Goal: Task Accomplishment & Management: Manage account settings

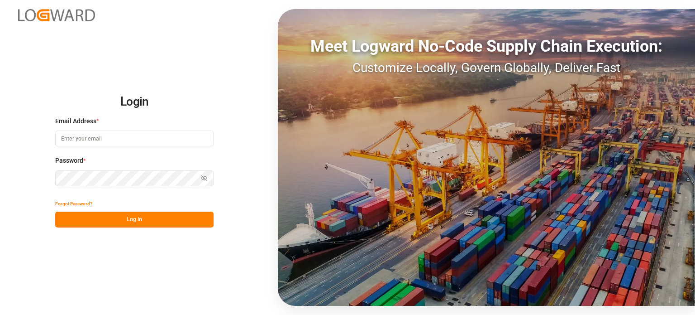
click at [100, 135] on input at bounding box center [134, 138] width 158 height 16
type input "[EMAIL_ADDRESS][DOMAIN_NAME]"
click at [139, 224] on button "Log In" at bounding box center [134, 219] width 158 height 16
click at [125, 141] on input at bounding box center [134, 138] width 158 height 16
type input "[EMAIL_ADDRESS][DOMAIN_NAME]"
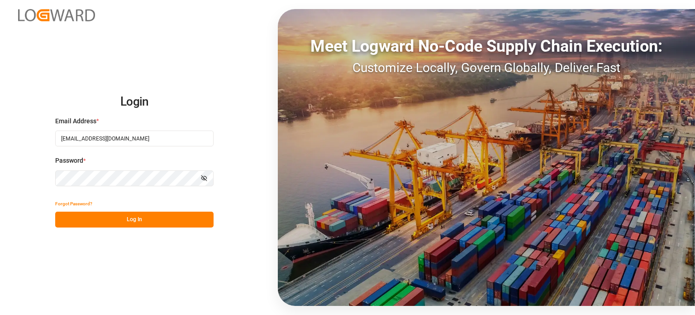
click at [137, 216] on button "Log In" at bounding box center [134, 219] width 158 height 16
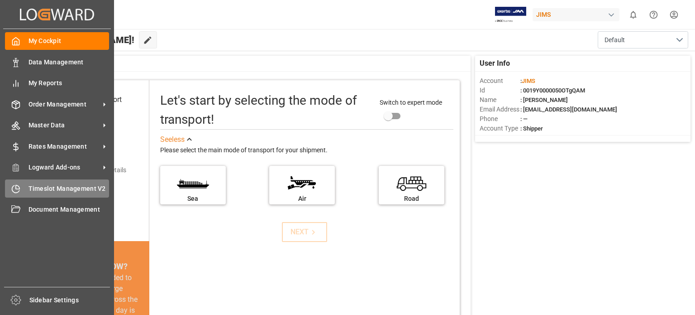
click at [59, 185] on span "Timeslot Management V2" at bounding box center [69, 189] width 81 height 10
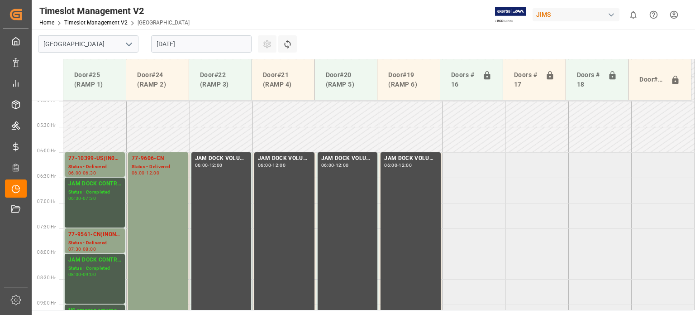
scroll to position [244, 0]
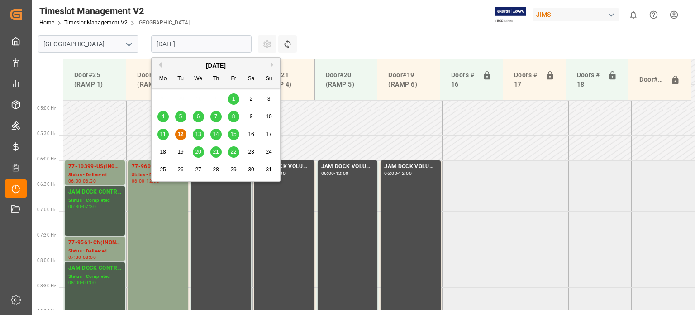
click at [200, 43] on input "12.08.2025" at bounding box center [201, 43] width 100 height 17
click at [200, 133] on span "13" at bounding box center [198, 134] width 6 height 6
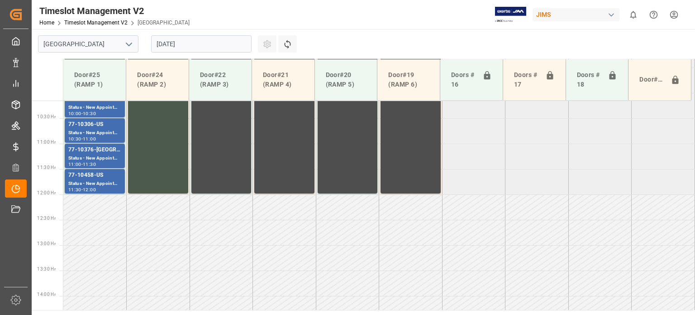
scroll to position [380, 0]
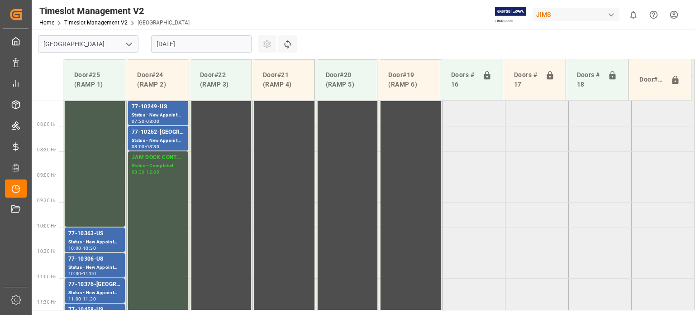
click at [203, 42] on input "13.08.2025" at bounding box center [201, 43] width 100 height 17
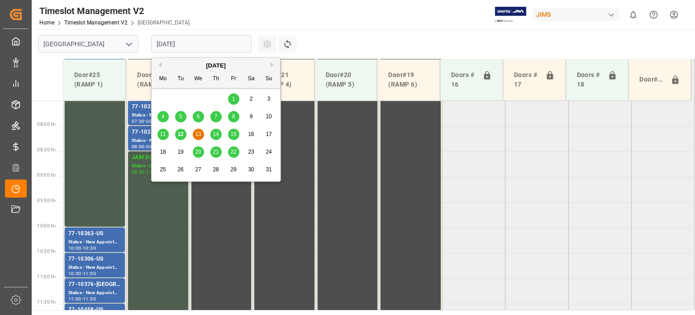
click at [219, 133] on div "14" at bounding box center [215, 134] width 11 height 11
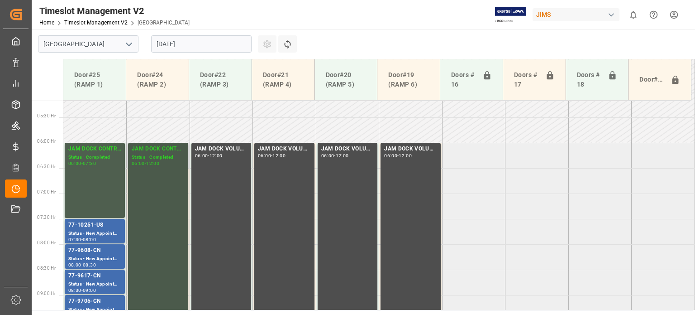
scroll to position [244, 0]
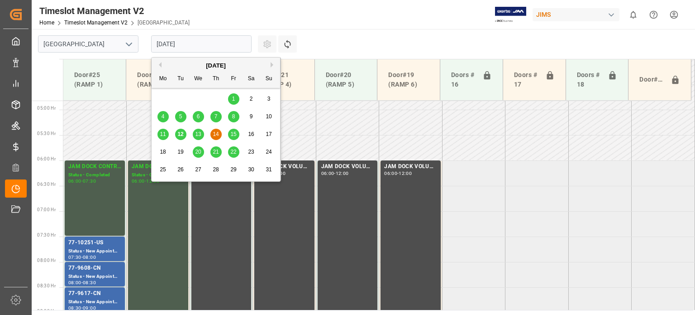
click at [217, 43] on input "14.08.2025" at bounding box center [201, 43] width 100 height 17
click at [233, 133] on span "15" at bounding box center [233, 134] width 6 height 6
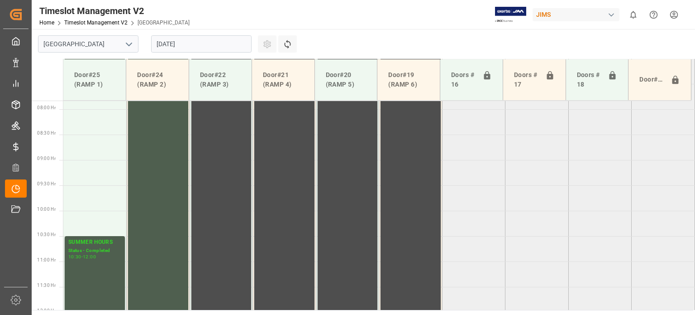
scroll to position [380, 0]
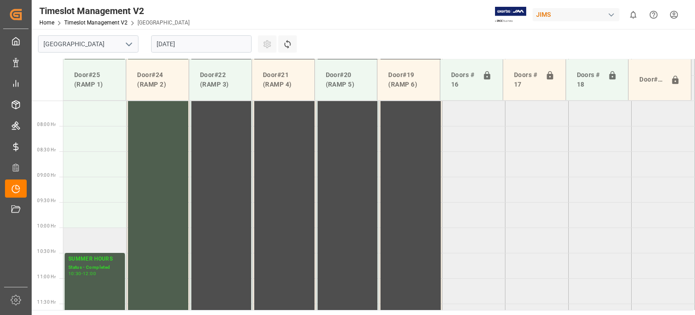
click at [94, 233] on td at bounding box center [94, 239] width 63 height 25
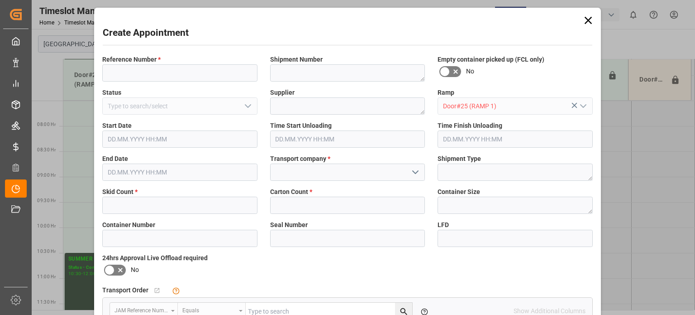
type input "15.08.2025 10:00"
type input "15.08.2025 10:30"
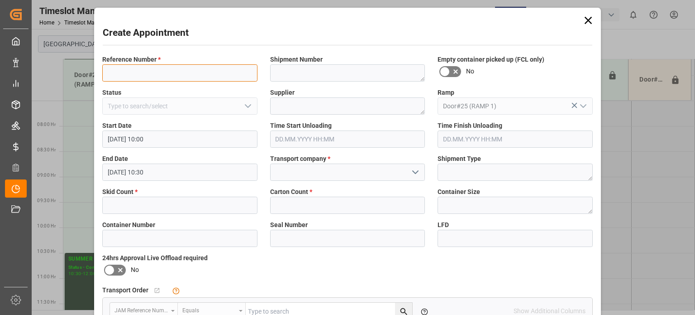
click at [178, 70] on input at bounding box center [179, 72] width 155 height 17
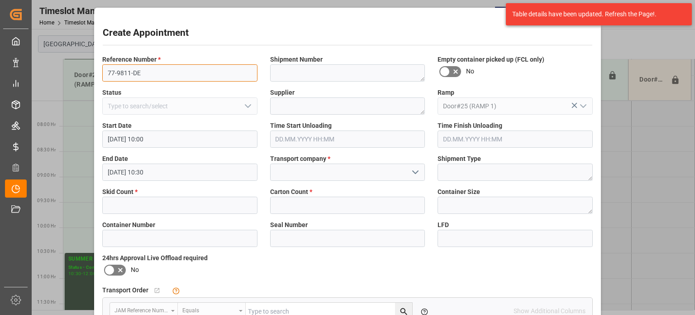
type input "77-9811-DE"
click at [167, 200] on input "text" at bounding box center [179, 204] width 155 height 17
type input "2"
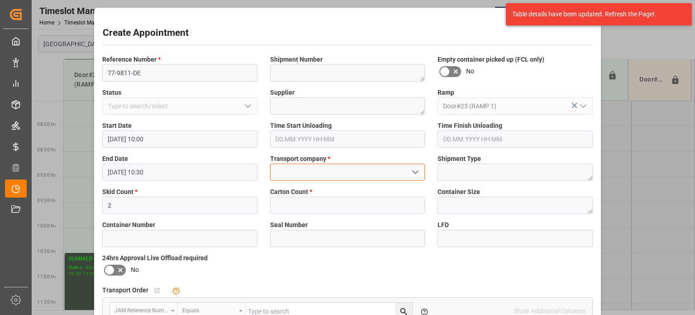
click at [312, 167] on input at bounding box center [347, 171] width 155 height 17
click at [405, 172] on input at bounding box center [347, 171] width 155 height 17
click at [412, 169] on icon "open menu" at bounding box center [415, 172] width 11 height 11
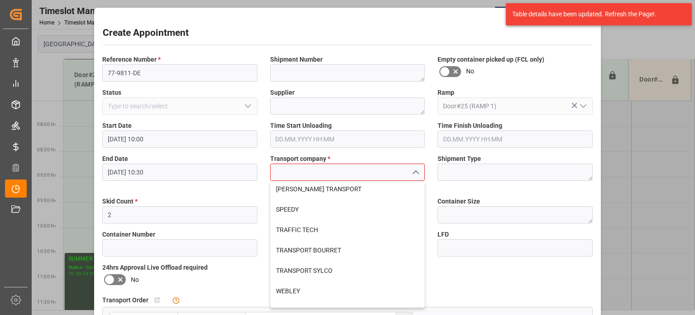
scroll to position [362, 0]
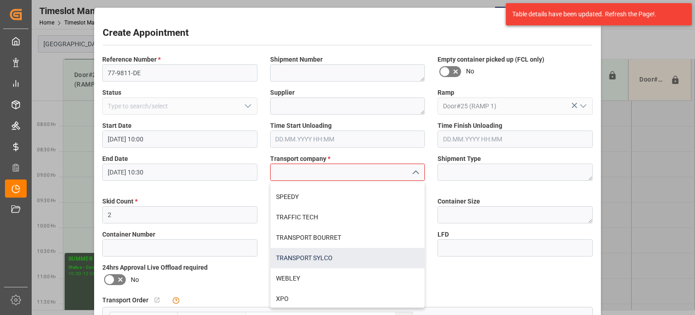
click at [323, 255] on div "TRANSPORT SYLCO" at bounding box center [348, 258] width 154 height 20
type input "TRANSPORT SYLCO"
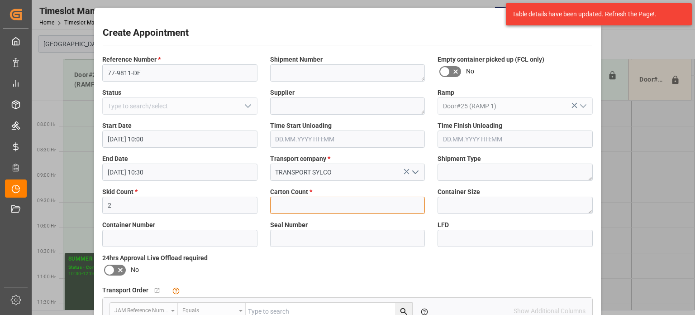
click at [301, 200] on input "text" at bounding box center [347, 204] width 155 height 17
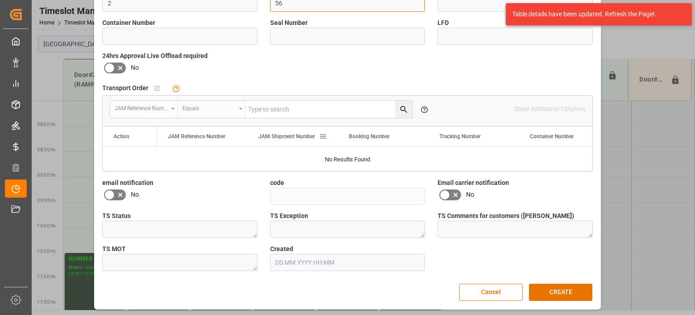
scroll to position [203, 0]
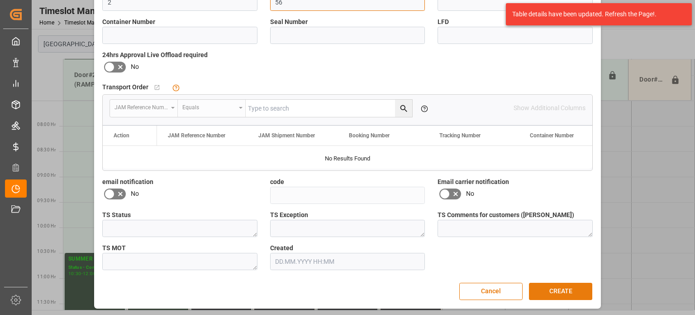
type input "56"
click at [568, 290] on button "CREATE" at bounding box center [560, 290] width 63 height 17
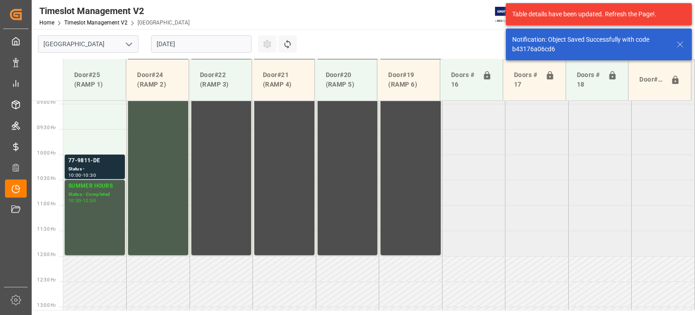
scroll to position [460, 0]
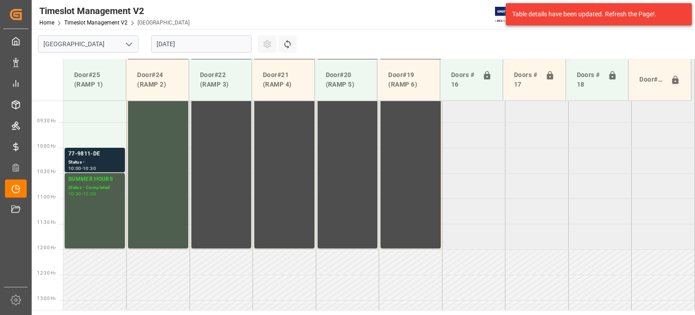
click at [86, 158] on div "Status -" at bounding box center [94, 162] width 53 height 8
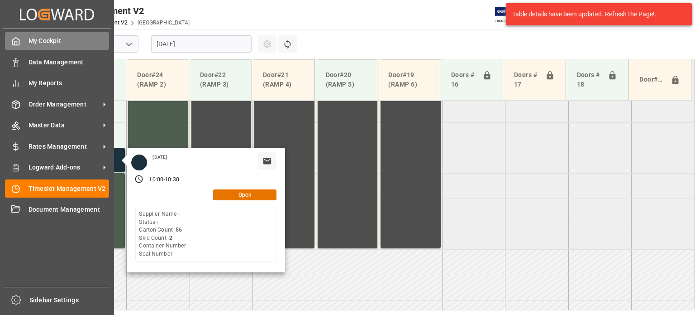
click at [14, 43] on icon at bounding box center [15, 41] width 9 height 9
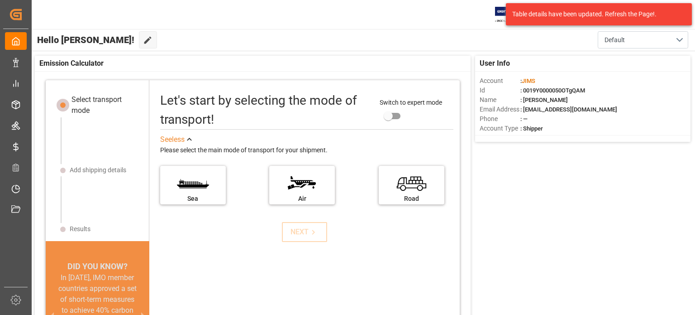
drag, startPoint x: 624, startPoint y: 4, endPoint x: 615, endPoint y: 9, distance: 10.6
click at [624, 4] on div "Table details have been updated. Refresh the Page!." at bounding box center [599, 14] width 186 height 22
drag, startPoint x: 615, startPoint y: 10, endPoint x: 590, endPoint y: 13, distance: 25.0
click at [612, 10] on div "Table details have been updated. Refresh the Page!." at bounding box center [595, 15] width 167 height 10
drag, startPoint x: 590, startPoint y: 13, endPoint x: 505, endPoint y: 9, distance: 84.7
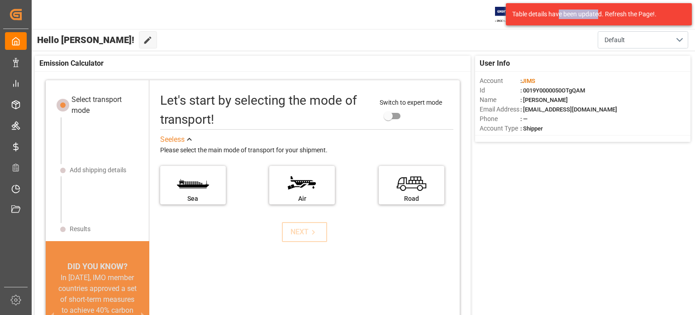
click at [556, 8] on div "Table details have been updated. Refresh the Page!." at bounding box center [599, 14] width 186 height 22
drag, startPoint x: 455, startPoint y: 9, endPoint x: 406, endPoint y: 18, distance: 50.2
click at [450, 7] on div at bounding box center [488, 15] width 76 height 16
drag, startPoint x: 406, startPoint y: 18, endPoint x: 494, endPoint y: 39, distance: 90.8
click at [404, 18] on div "JIMS 0 Notifications Only show unread All Watching Mark all categories read No …" at bounding box center [360, 14] width 670 height 29
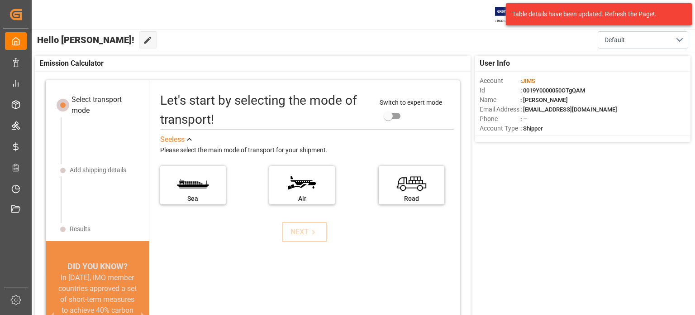
click at [694, 101] on div "User Info Account : JIMS Id : 0019Y0000050OTgQAM Name : Alexandre Charette Emai…" at bounding box center [362, 216] width 665 height 330
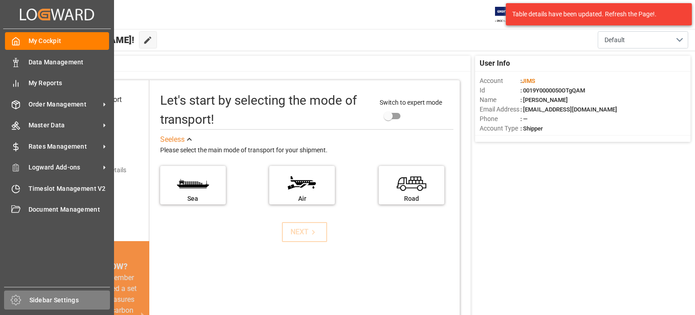
click at [36, 298] on span "Sidebar Settings" at bounding box center [69, 300] width 81 height 10
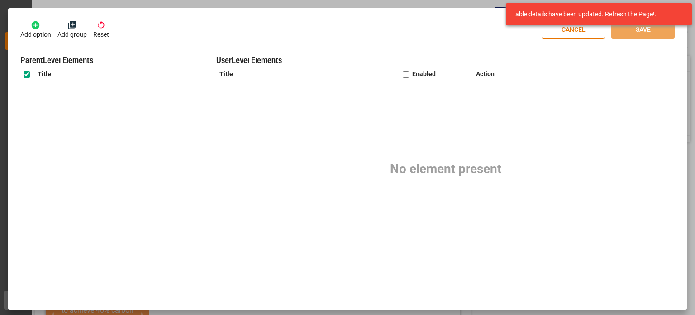
checkbox input "true"
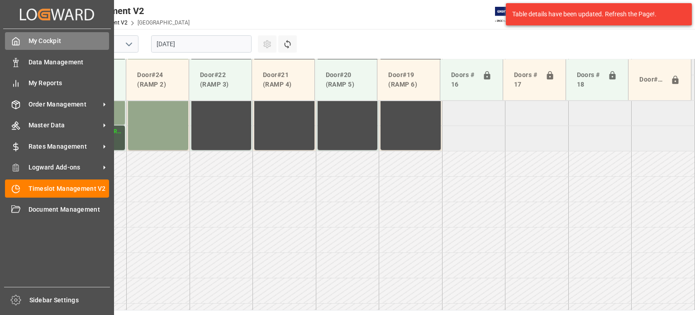
scroll to position [561, 0]
